Goal: Check status: Check status

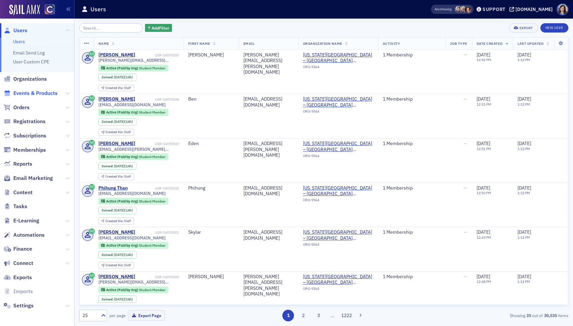
click at [30, 95] on span "Events & Products" at bounding box center [35, 93] width 44 height 7
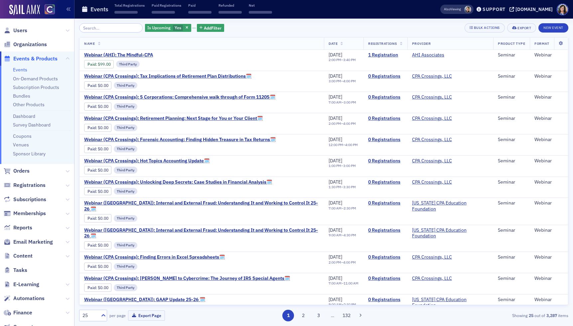
click at [102, 30] on input "search" at bounding box center [110, 27] width 63 height 9
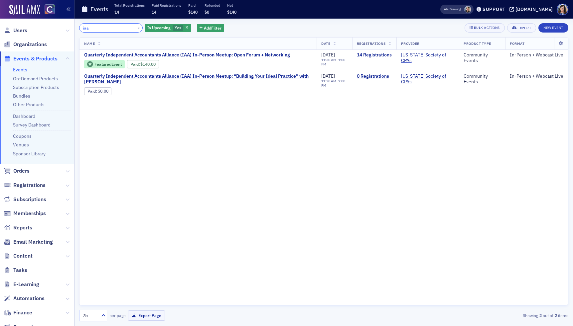
drag, startPoint x: 59, startPoint y: 26, endPoint x: 54, endPoint y: 26, distance: 5.3
click at [54, 26] on div "Users Organizations Events & Products Events On-Demand Products Subscription Pr…" at bounding box center [286, 163] width 573 height 326
drag, startPoint x: 91, startPoint y: 28, endPoint x: 61, endPoint y: 29, distance: 29.9
click at [61, 29] on div "Users Organizations Events & Products Events On-Demand Products Subscription Pr…" at bounding box center [286, 163] width 573 height 326
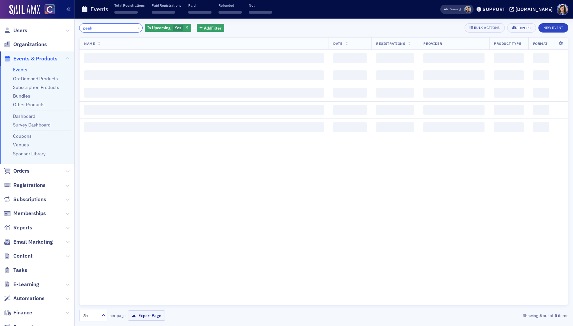
type input "peak"
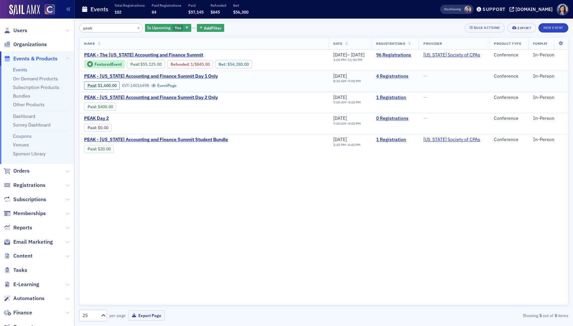
click at [403, 76] on link "4 Registrations" at bounding box center [395, 76] width 38 height 6
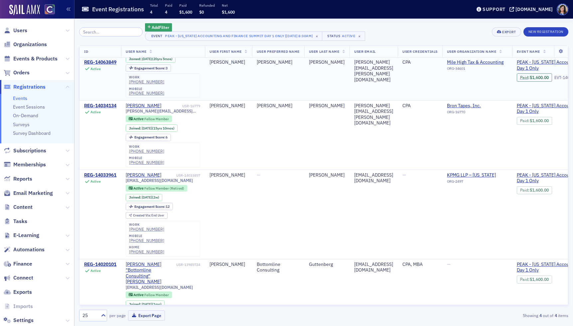
scroll to position [36, 0]
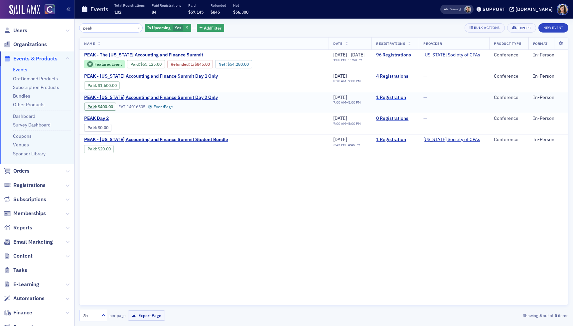
click at [400, 98] on link "1 Registration" at bounding box center [395, 98] width 38 height 6
click at [405, 140] on link "1 Registration" at bounding box center [395, 140] width 38 height 6
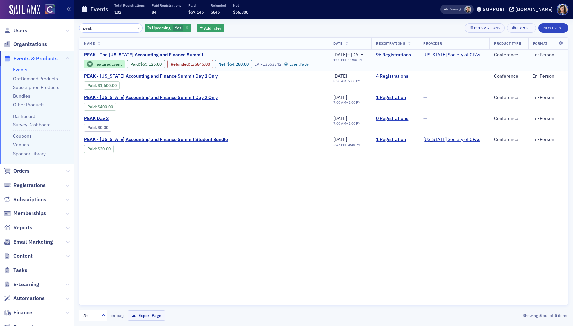
click at [408, 54] on link "96 Registrations" at bounding box center [395, 55] width 38 height 6
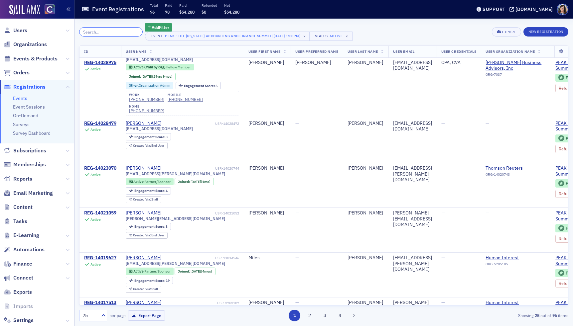
scroll to position [1113, 0]
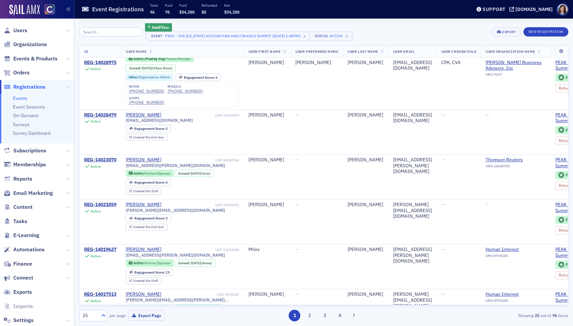
click at [104, 315] on icon at bounding box center [103, 315] width 4 height 2
click at [98, 275] on div "100" at bounding box center [92, 275] width 19 height 7
